Goal: Find specific page/section: Find specific page/section

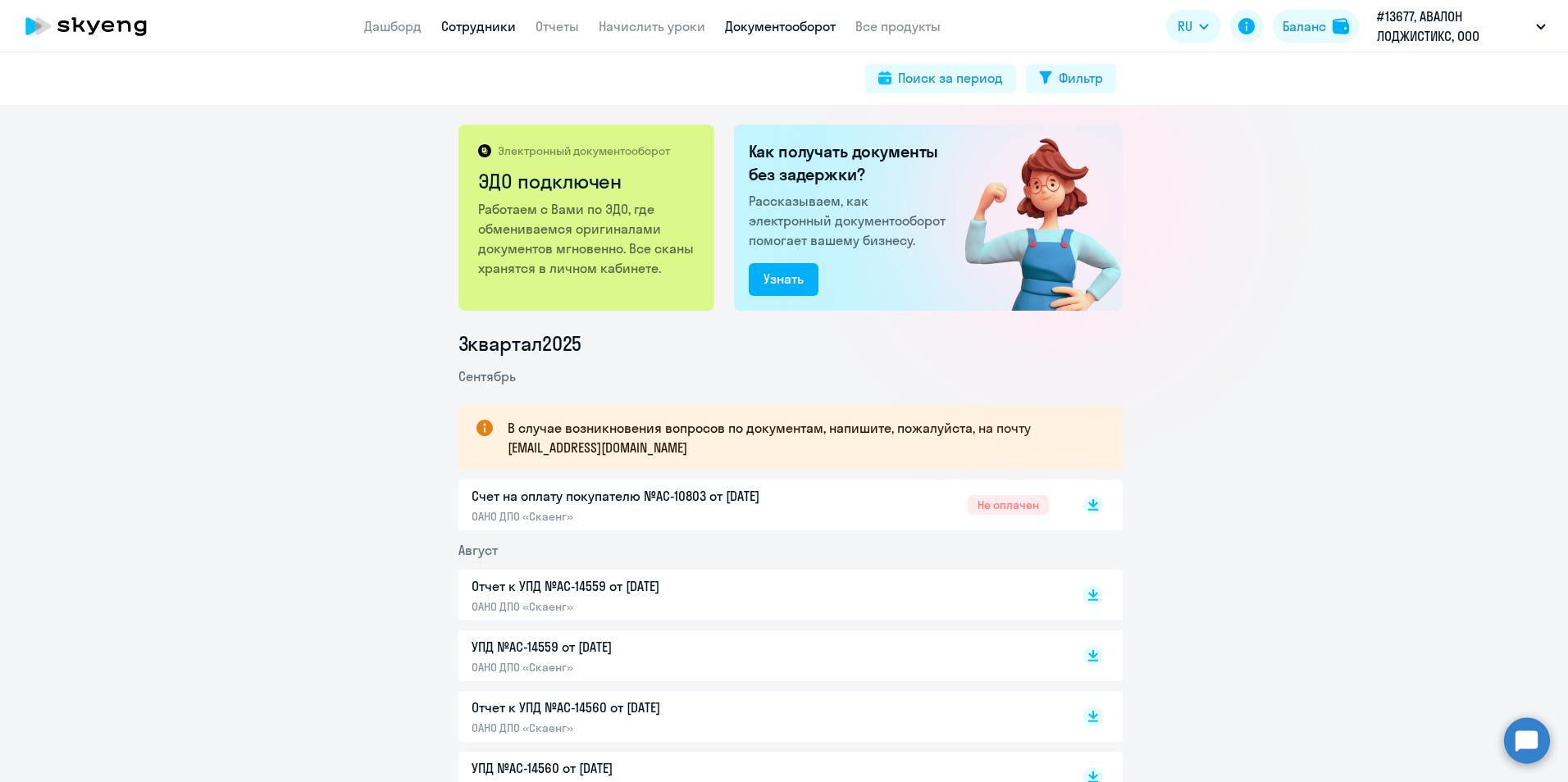
click at [481, 26] on link "Сотрудники" at bounding box center [478, 25] width 75 height 16
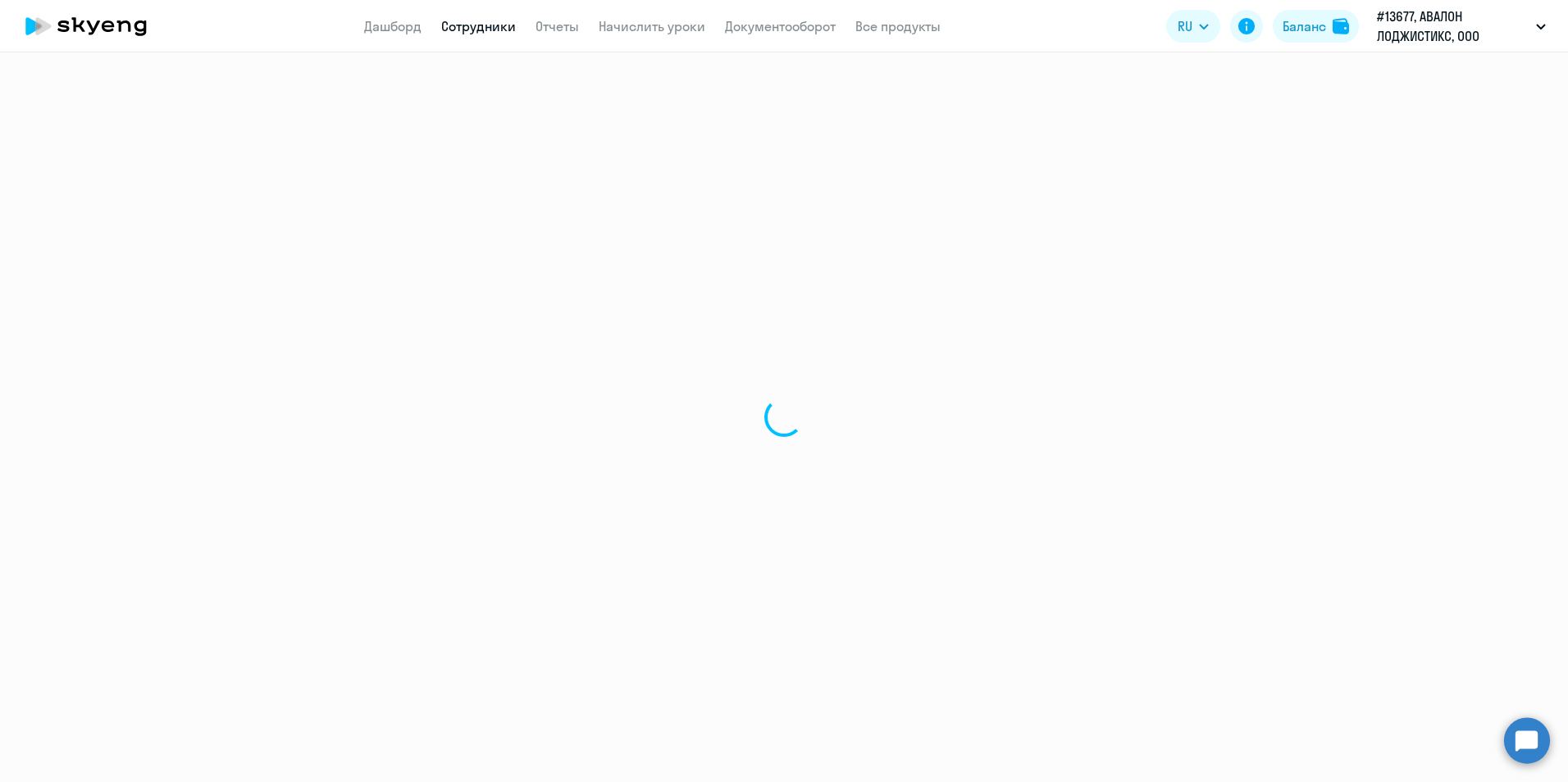
select select "30"
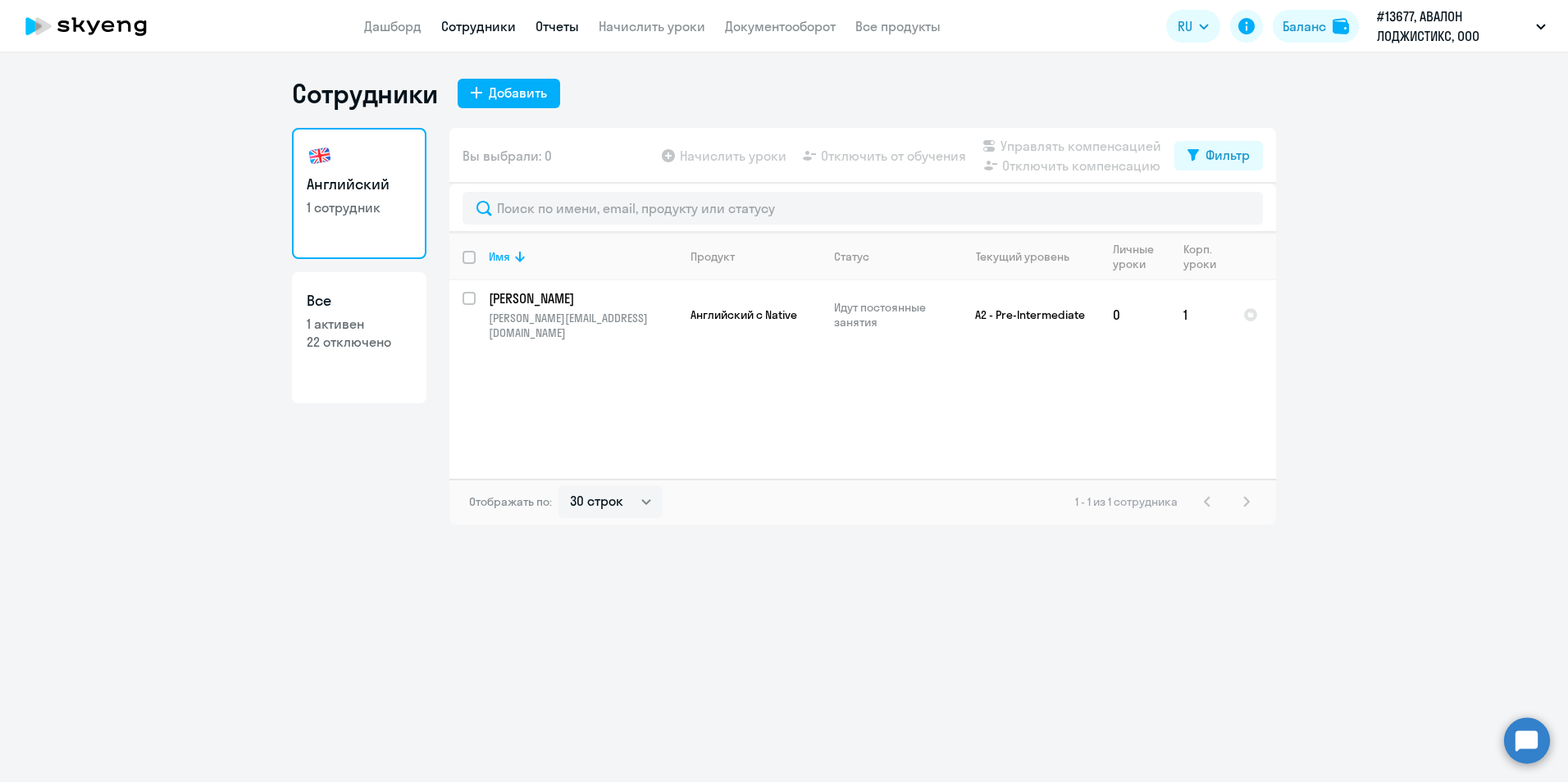
click at [561, 22] on link "Отчеты" at bounding box center [557, 25] width 44 height 16
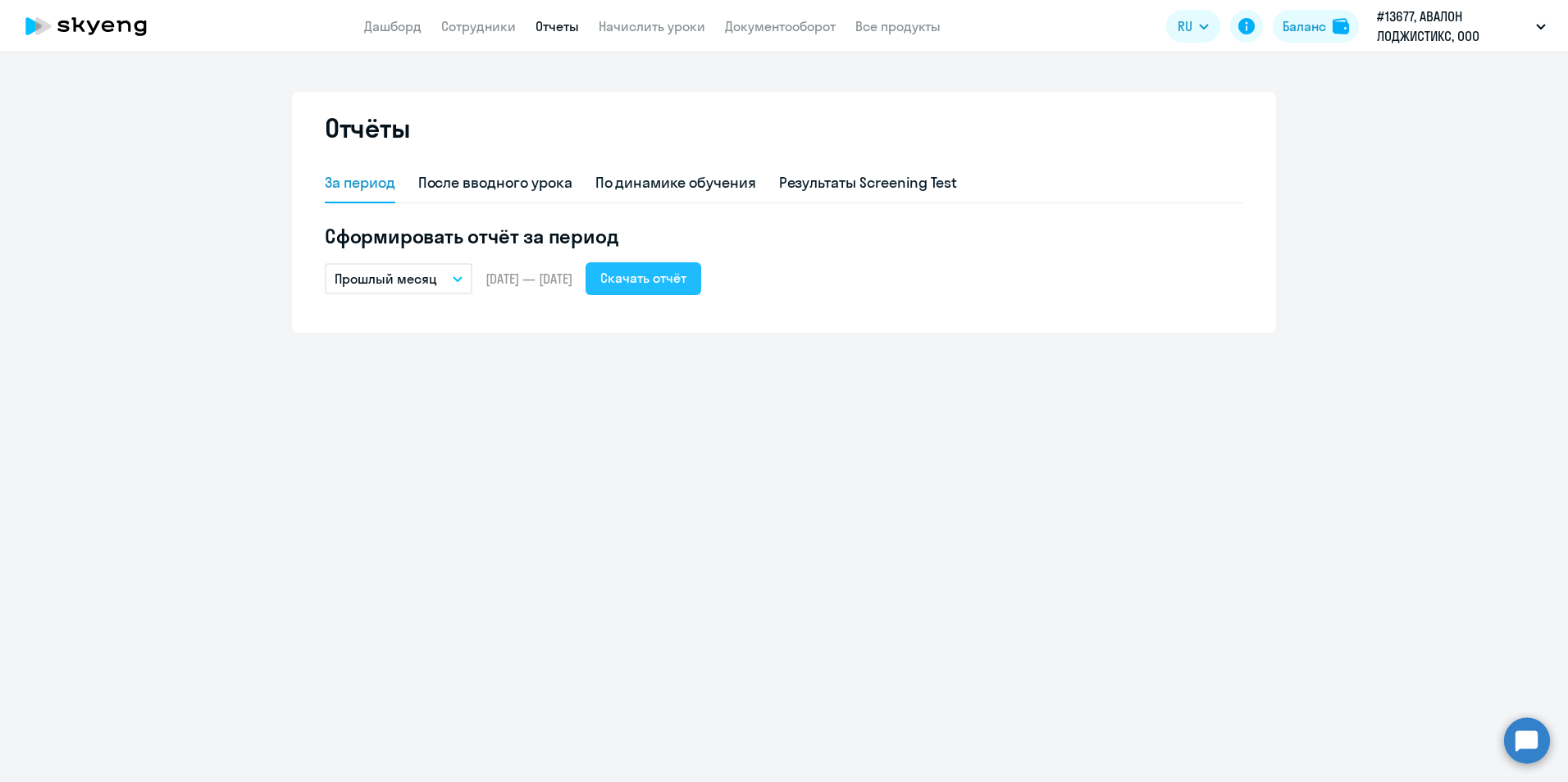
click at [665, 281] on div "Скачать отчёт" at bounding box center [643, 277] width 86 height 19
click at [474, 28] on link "Сотрудники" at bounding box center [478, 25] width 75 height 16
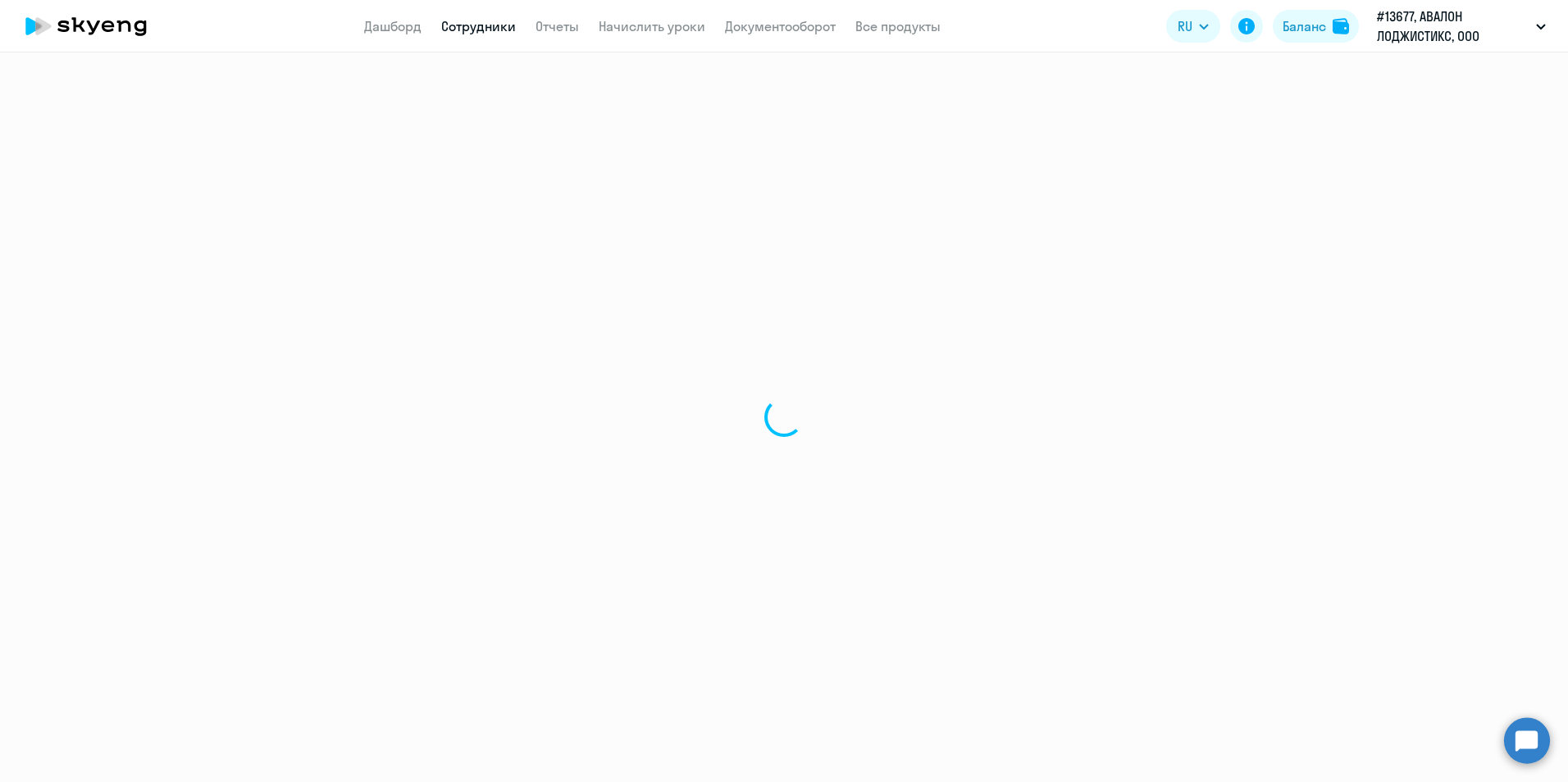
select select "30"
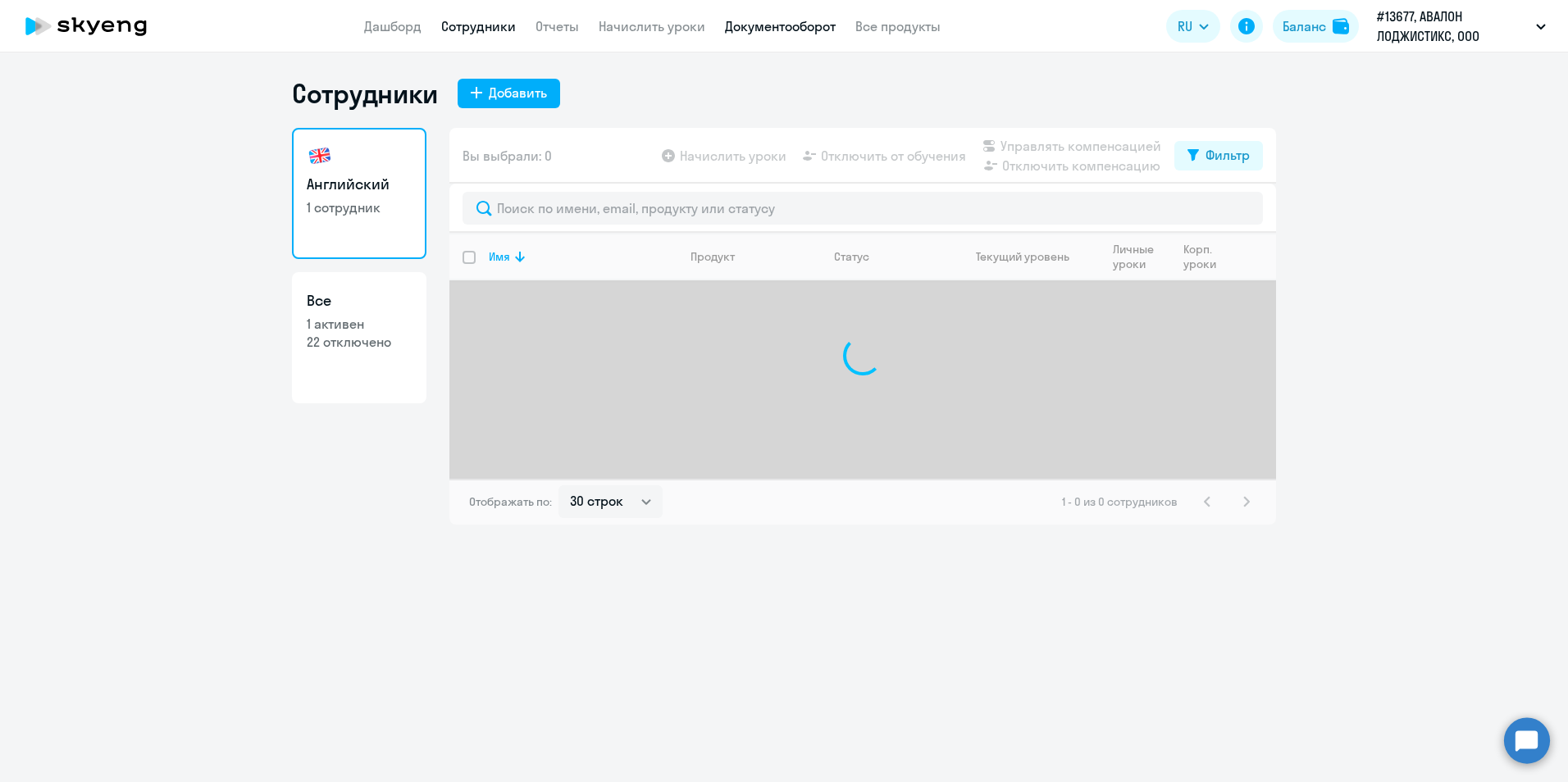
click at [766, 33] on link "Документооборот" at bounding box center [780, 25] width 110 height 16
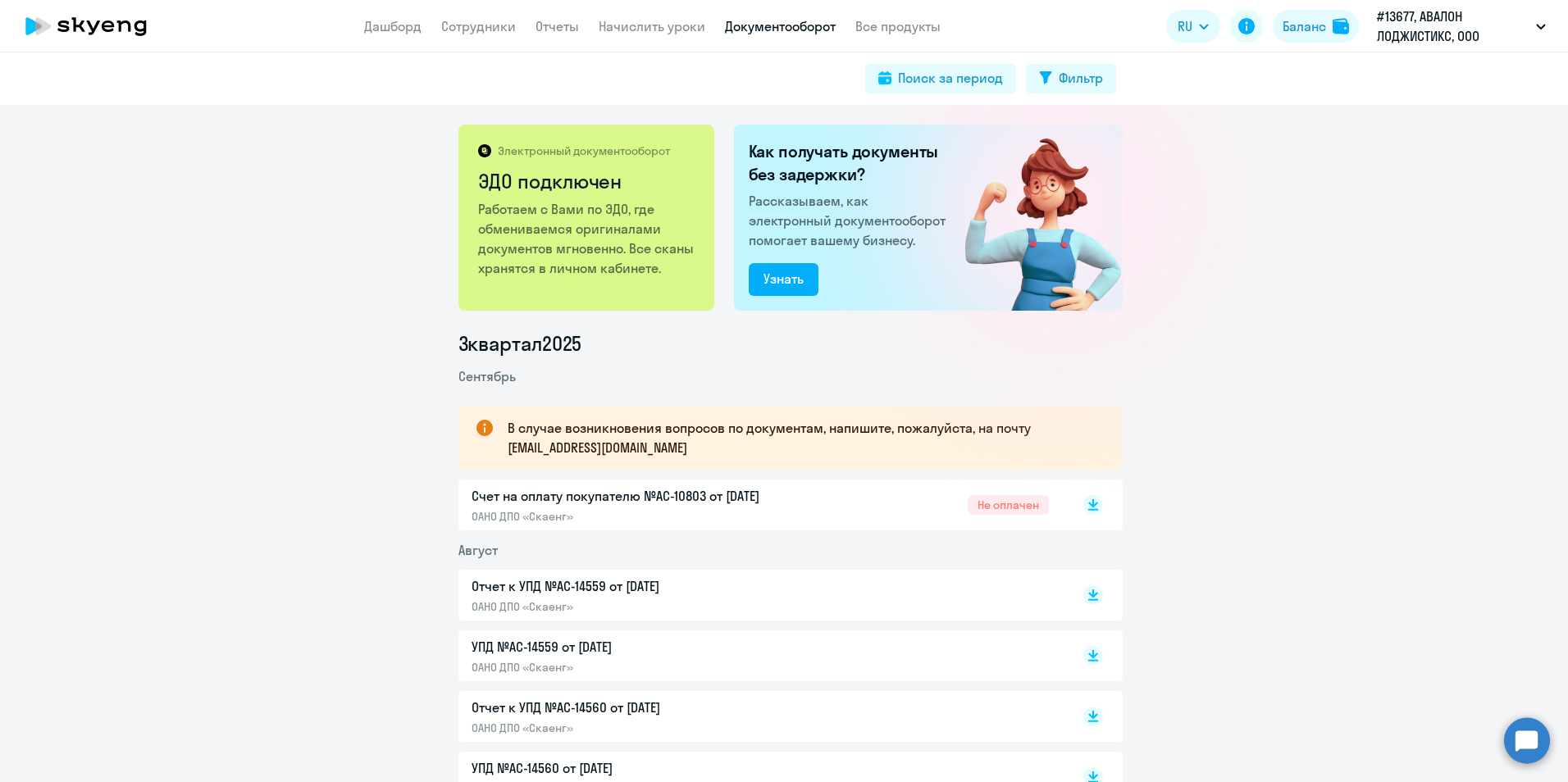
click at [739, 495] on p "Счет на оплату покупателю №AC-10803 от [DATE]" at bounding box center [643, 495] width 345 height 19
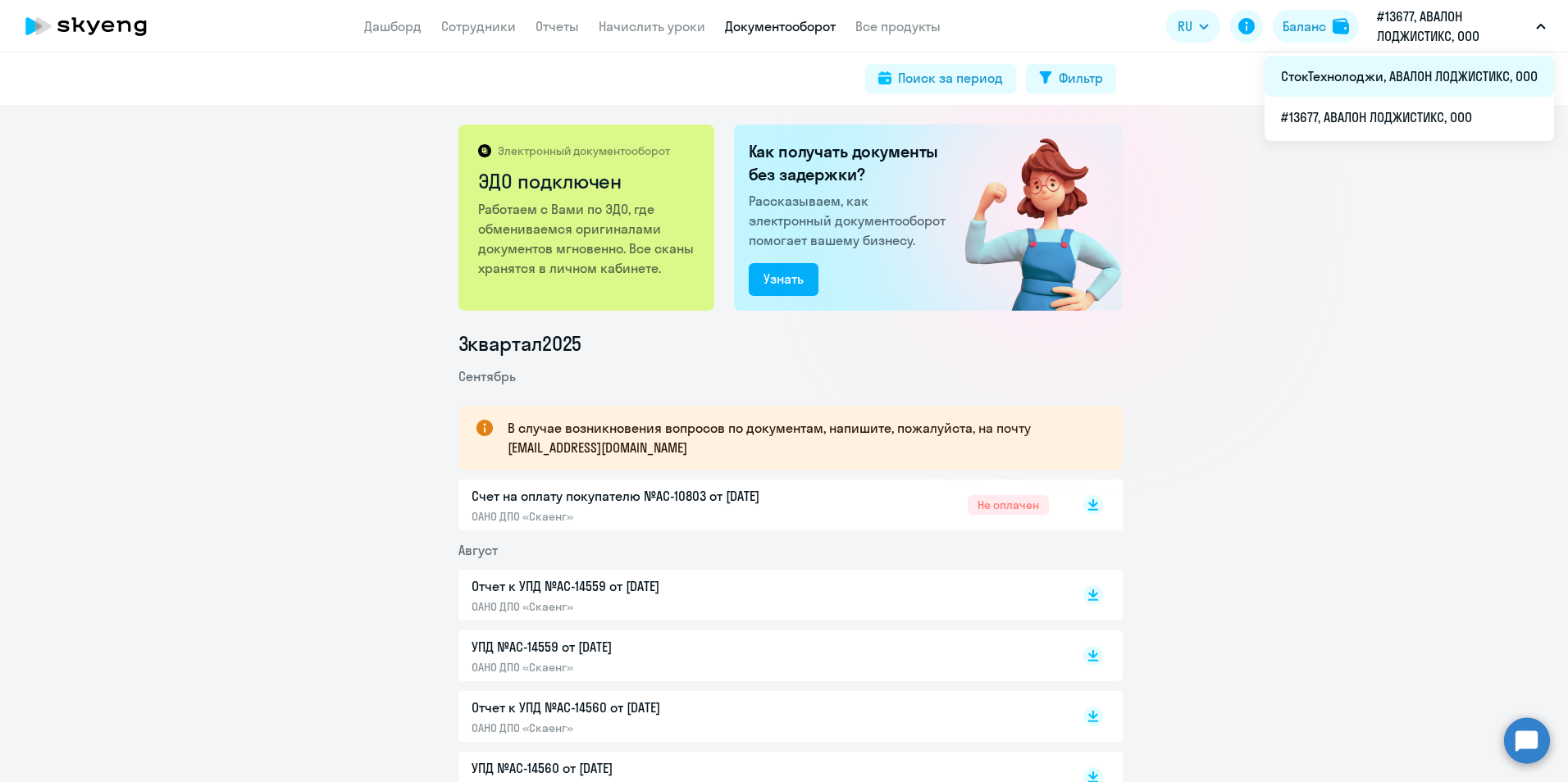
click at [1372, 76] on li "СтокТехнолоджи, АВАЛОН ЛОДЖИСТИКС, ООО" at bounding box center [1409, 76] width 289 height 41
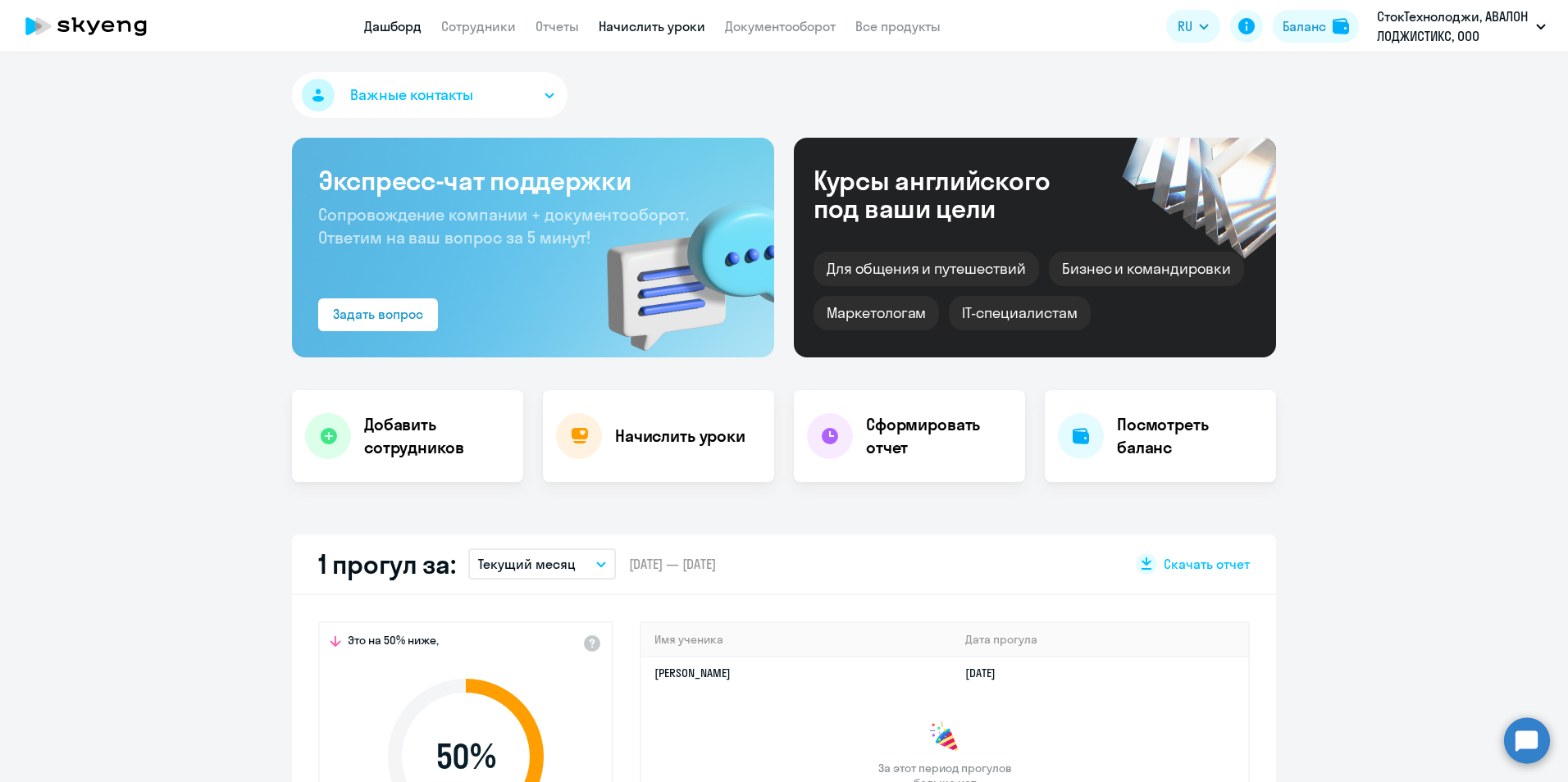
select select "30"
click at [771, 31] on link "Документооборот" at bounding box center [780, 25] width 110 height 16
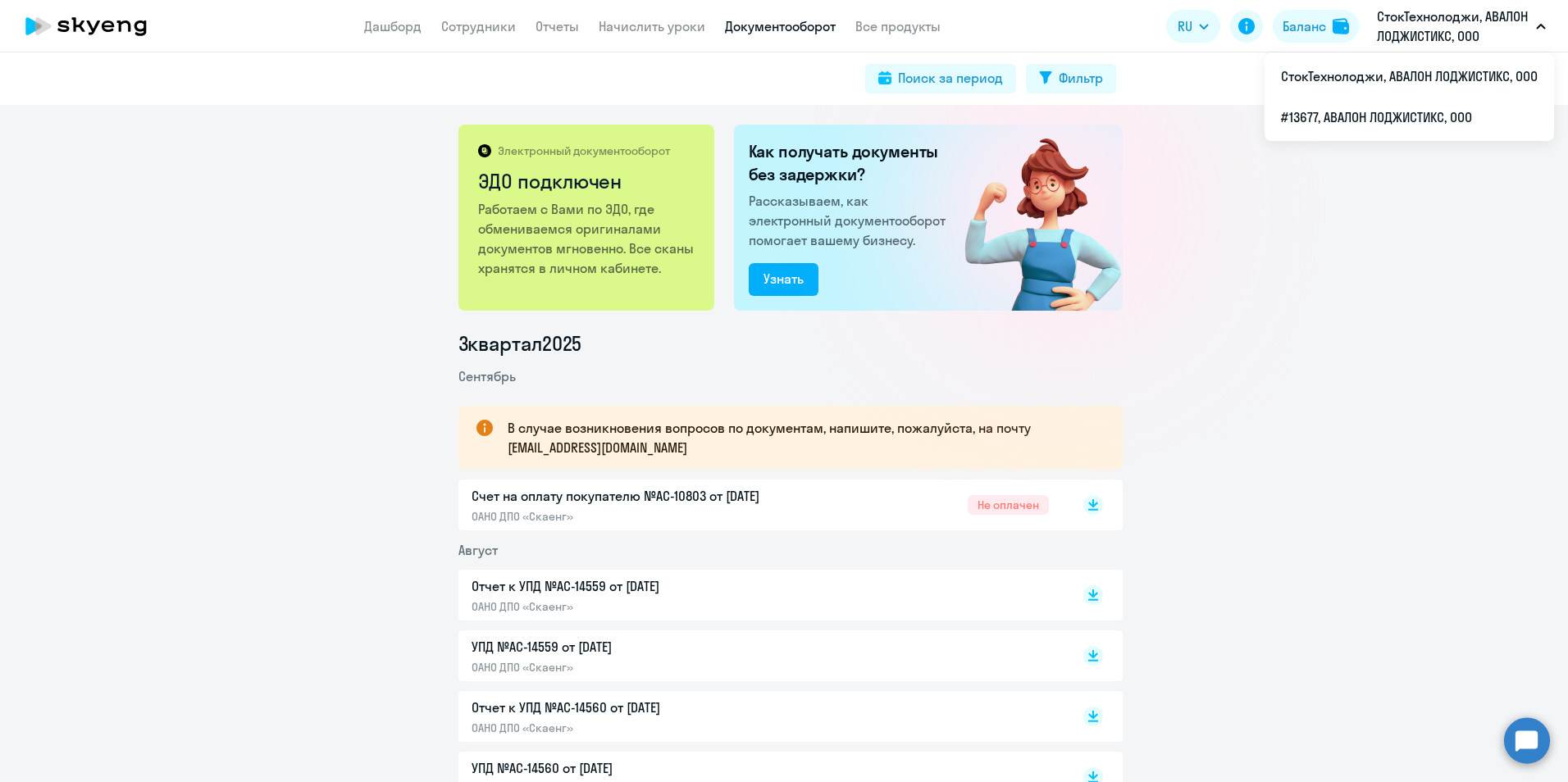
click at [1431, 29] on p "СтокТехнолоджи, АВАЛОН ЛОДЖИСТИКС, ООО" at bounding box center [1453, 26] width 153 height 40
click at [1429, 29] on p "СтокТехнолоджи, АВАЛОН ЛОДЖИСТИКС, ООО" at bounding box center [1453, 26] width 153 height 40
click at [1397, 106] on li "#13677, АВАЛОН ЛОДЖИСТИКС, ООО" at bounding box center [1409, 117] width 289 height 41
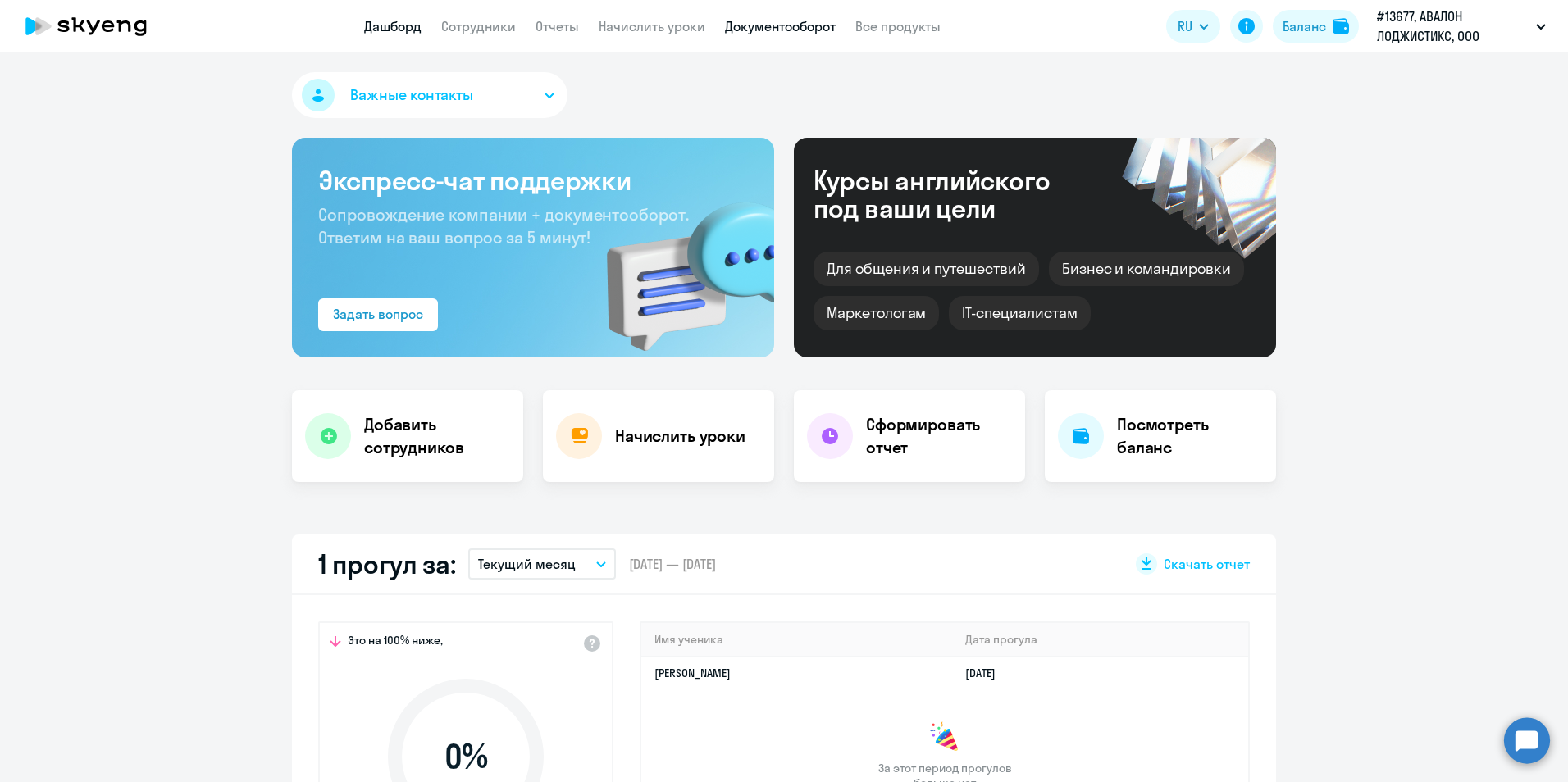
click at [733, 29] on link "Документооборот" at bounding box center [780, 25] width 110 height 16
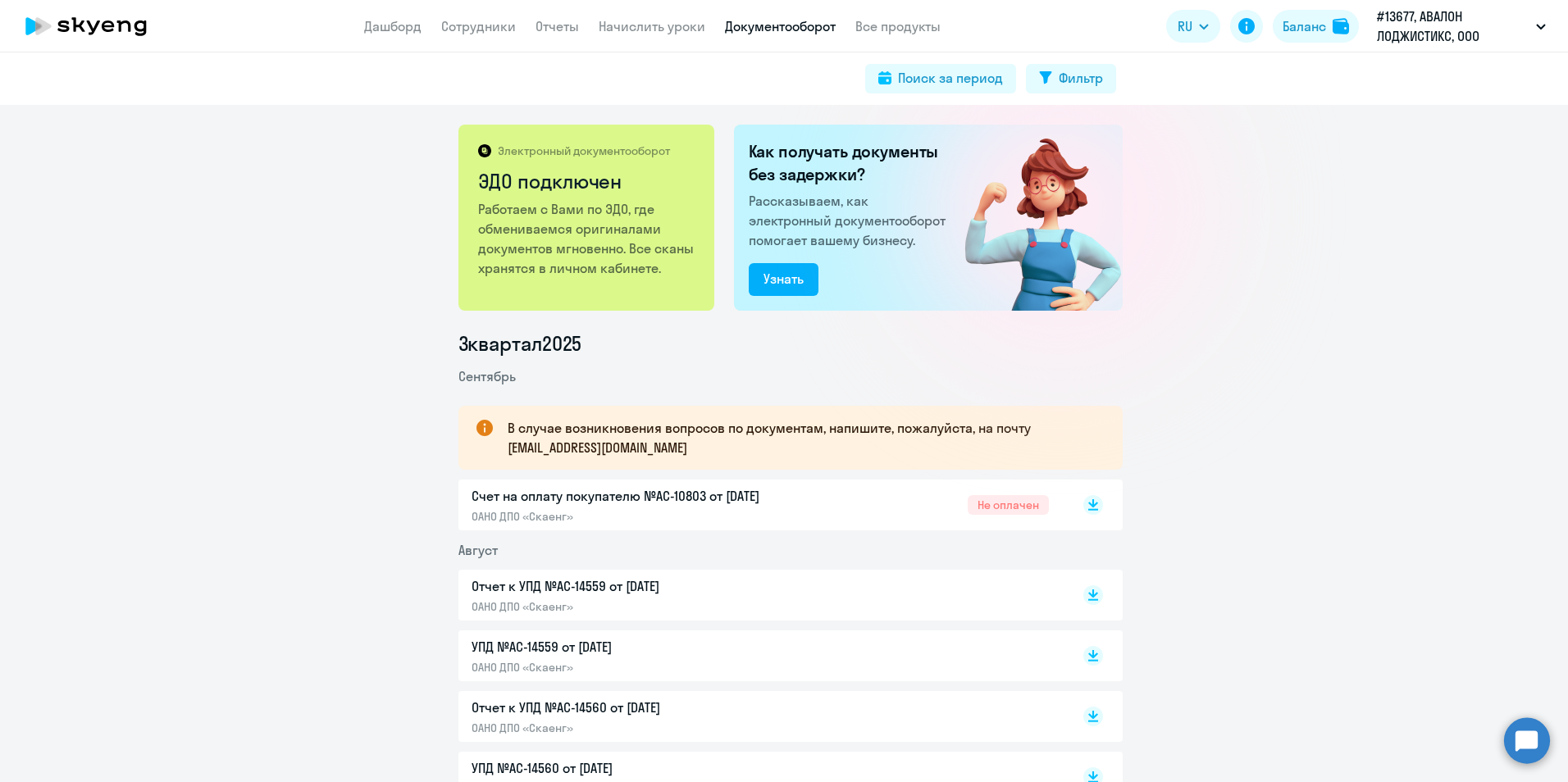
click at [1526, 663] on circle at bounding box center [1528, 740] width 46 height 46
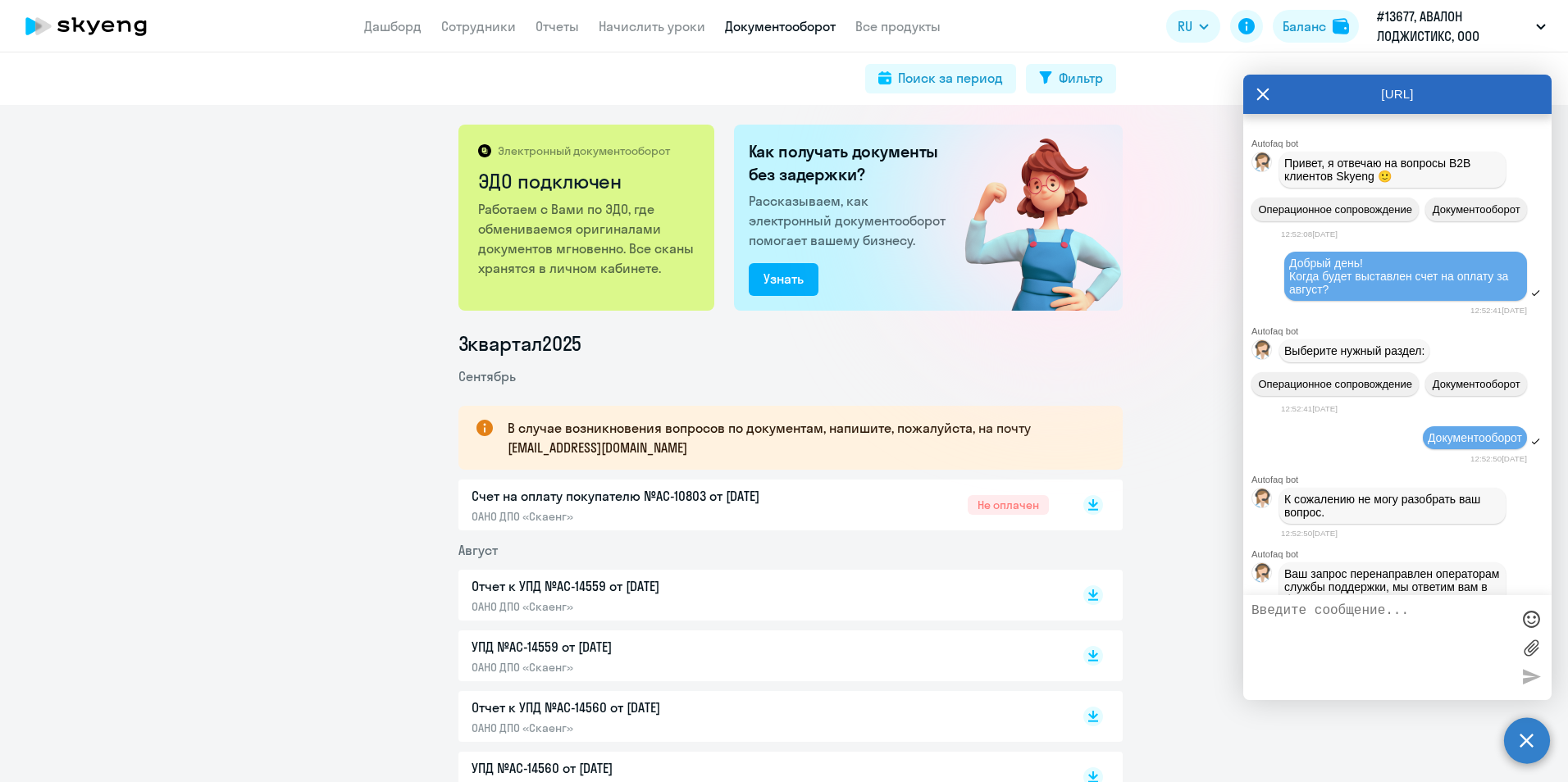
scroll to position [19122, 0]
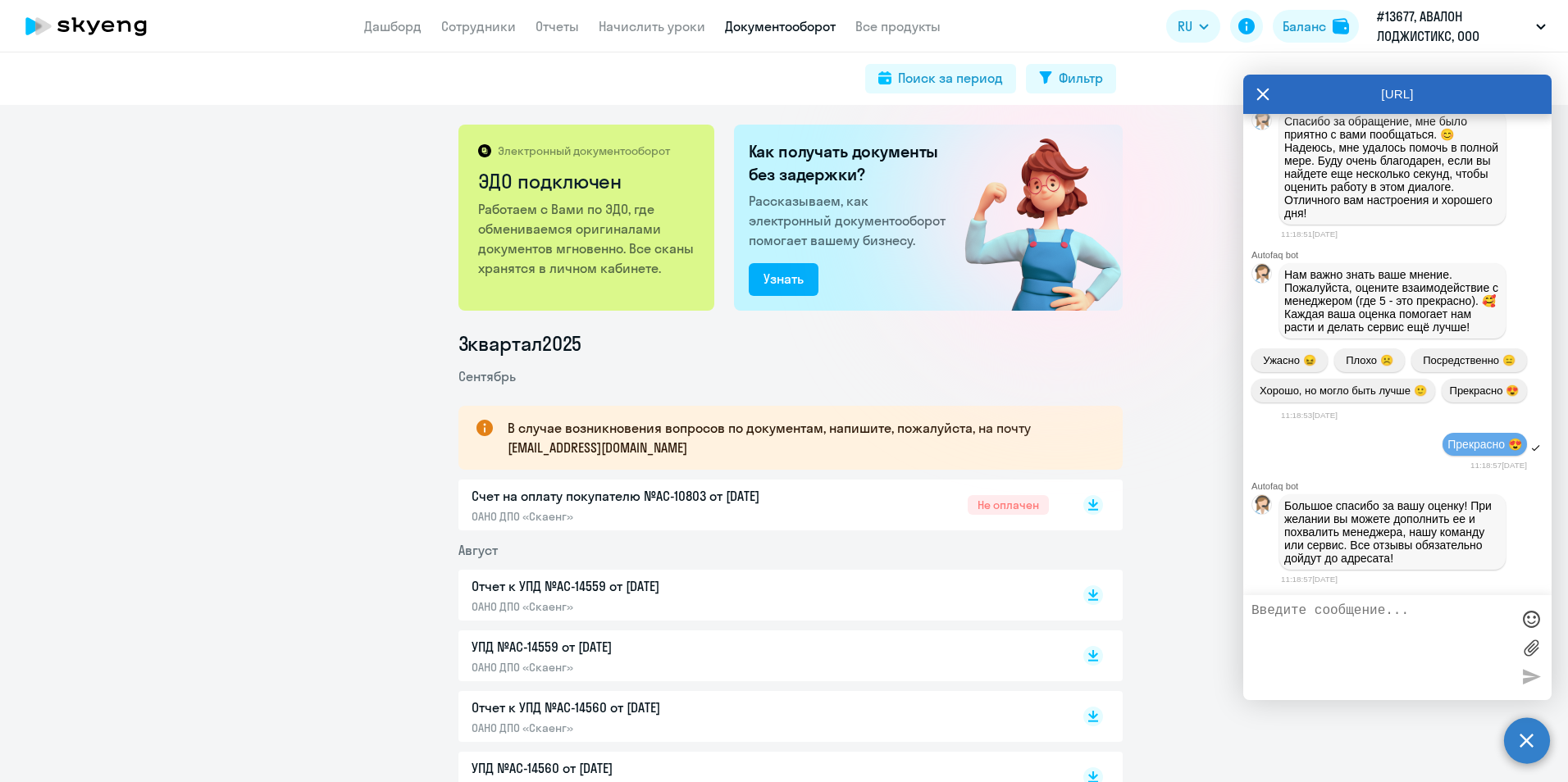
click at [1465, 611] on textarea at bounding box center [1381, 647] width 259 height 88
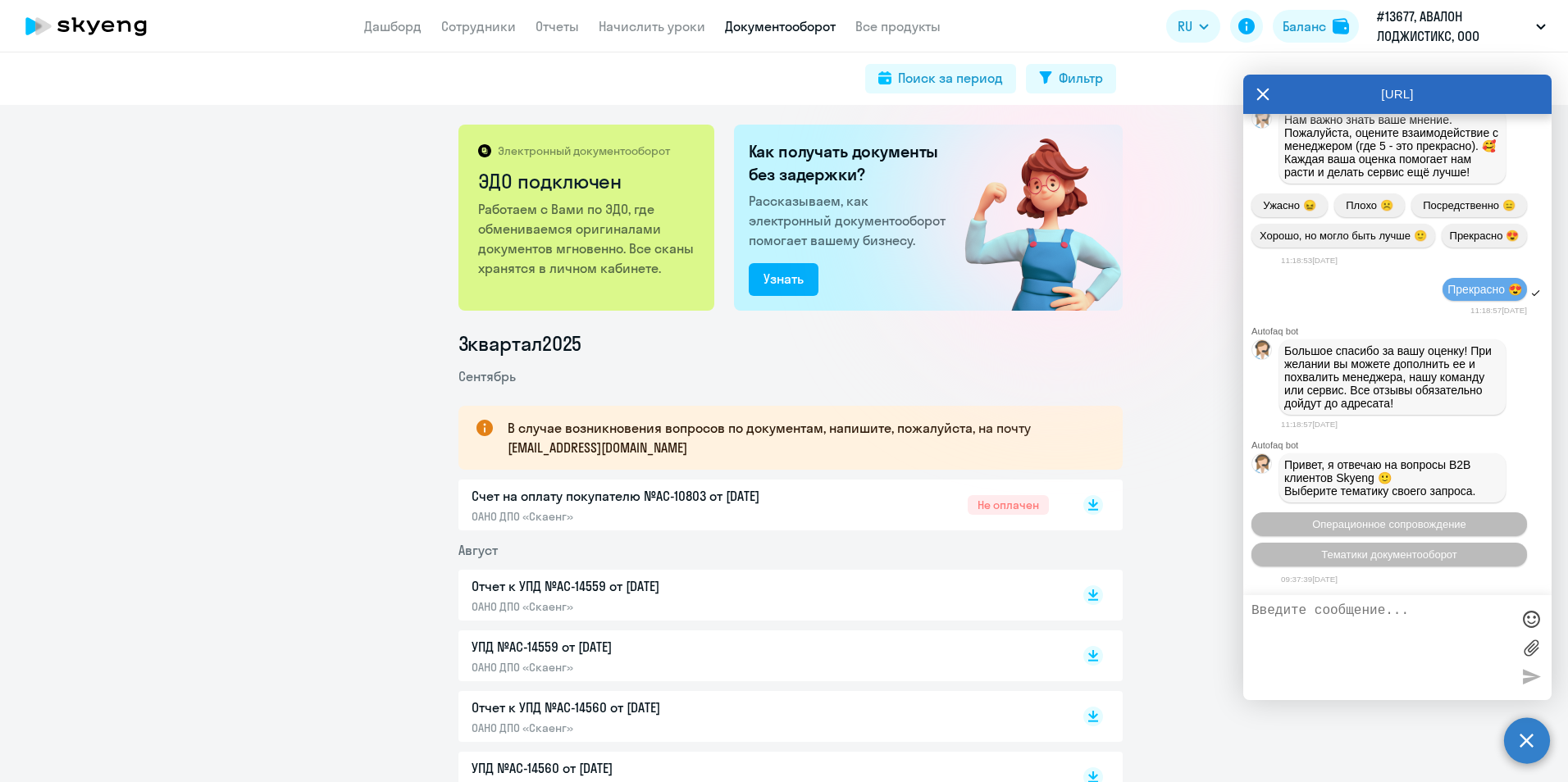
scroll to position [19279, 0]
type textarea "Коллеги, добрый день! Ждем счет на опла"
click at [1261, 97] on icon at bounding box center [1264, 94] width 13 height 13
